Goal: Communication & Community: Ask a question

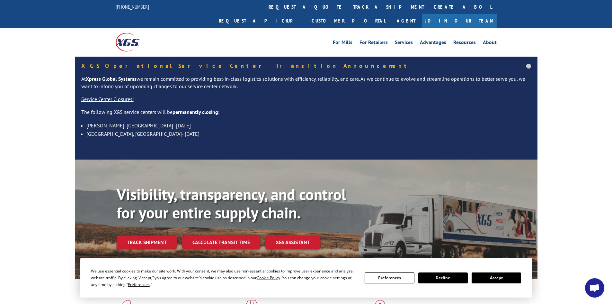
click at [506, 279] on button "Accept" at bounding box center [496, 277] width 49 height 11
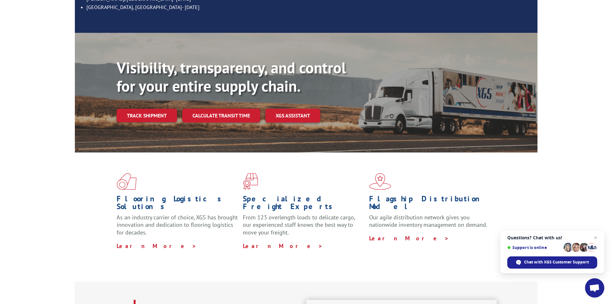
scroll to position [129, 0]
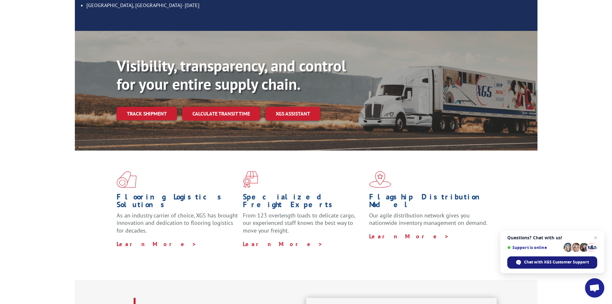
click at [548, 265] on span "Chat with XGS Customer Support" at bounding box center [553, 262] width 90 height 12
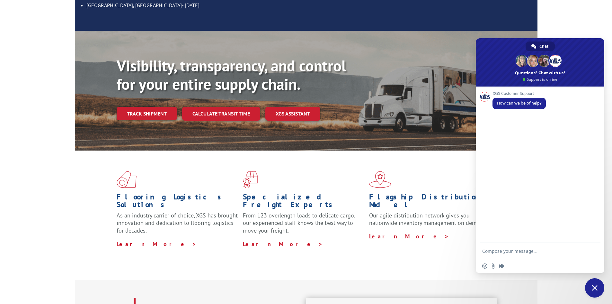
click at [547, 252] on textarea "Compose your message..." at bounding box center [533, 251] width 103 height 16
type textarea "G"
click at [36, 185] on div "Flooring Logistics Solutions As an industry carrier of choice, XGS has brought …" at bounding box center [306, 214] width 612 height 129
click at [592, 288] on span "Close chat" at bounding box center [595, 288] width 6 height 6
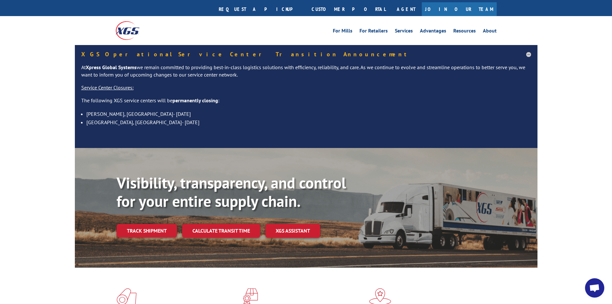
scroll to position [0, 0]
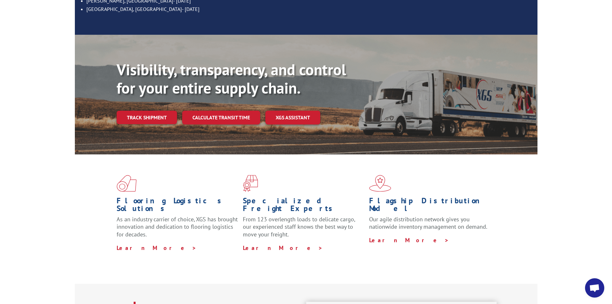
scroll to position [129, 0]
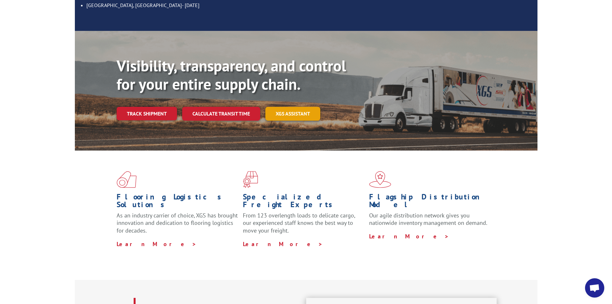
click at [295, 107] on link "XGS ASSISTANT" at bounding box center [292, 114] width 55 height 14
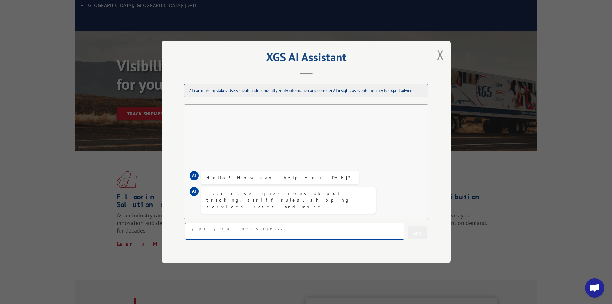
click at [249, 231] on textarea at bounding box center [294, 231] width 219 height 17
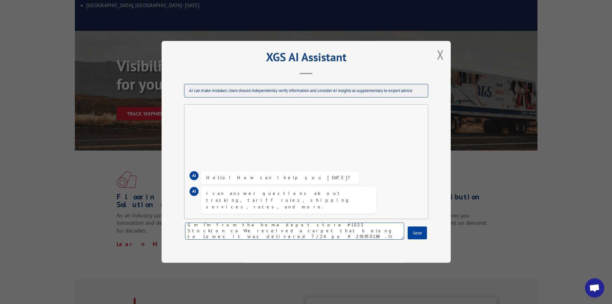
type textarea "Gm I'm from the home depot store #1022 Stockton ca We received a carpet that be…"
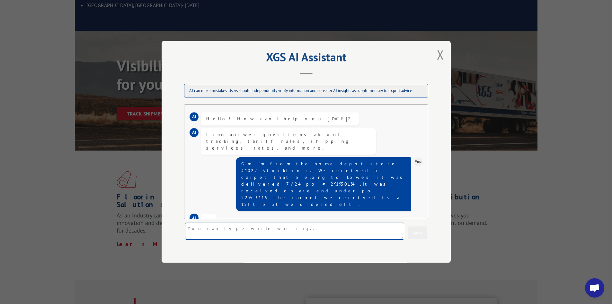
scroll to position [0, 0]
click at [225, 229] on textarea at bounding box center [294, 231] width 219 height 17
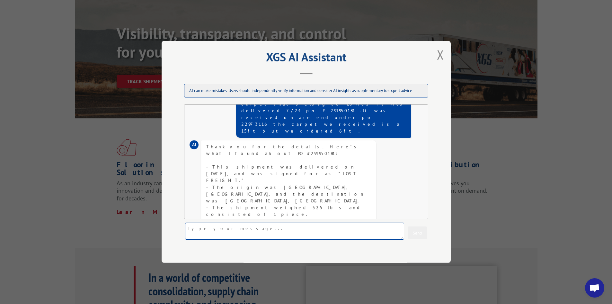
scroll to position [62, 0]
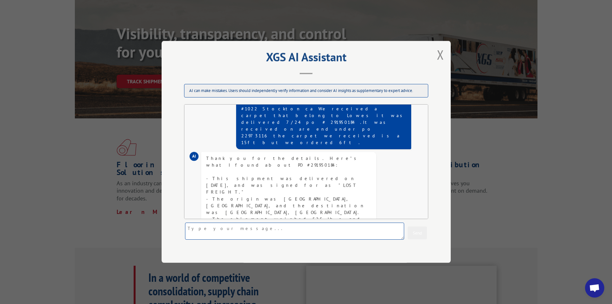
click at [283, 231] on textarea at bounding box center [294, 231] width 219 height 17
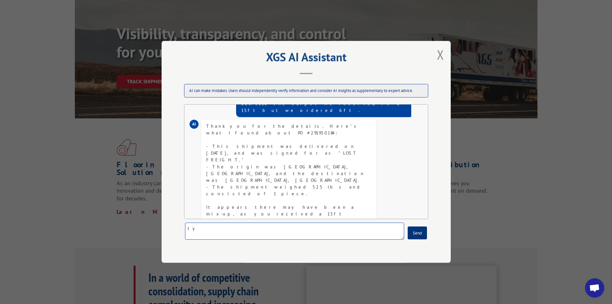
type textarea "ty"
click at [418, 238] on button "Send" at bounding box center [417, 233] width 19 height 13
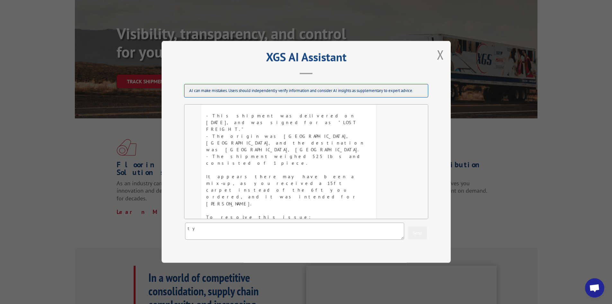
scroll to position [132, 0]
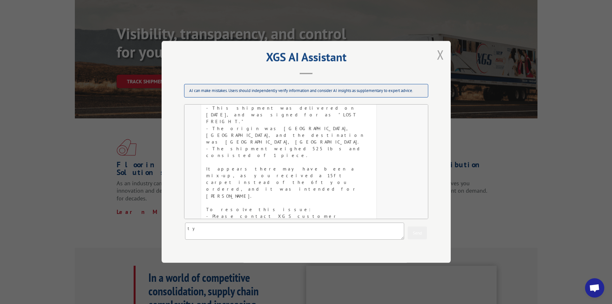
click at [439, 55] on button "Close modal" at bounding box center [440, 55] width 11 height 18
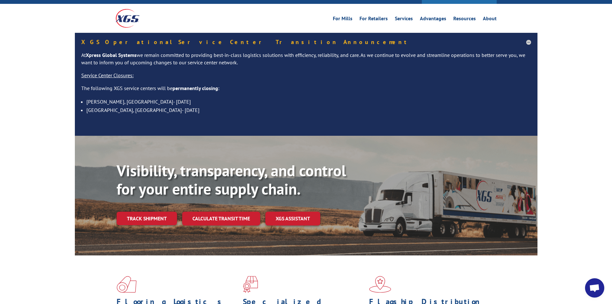
scroll to position [0, 0]
